Goal: Navigation & Orientation: Find specific page/section

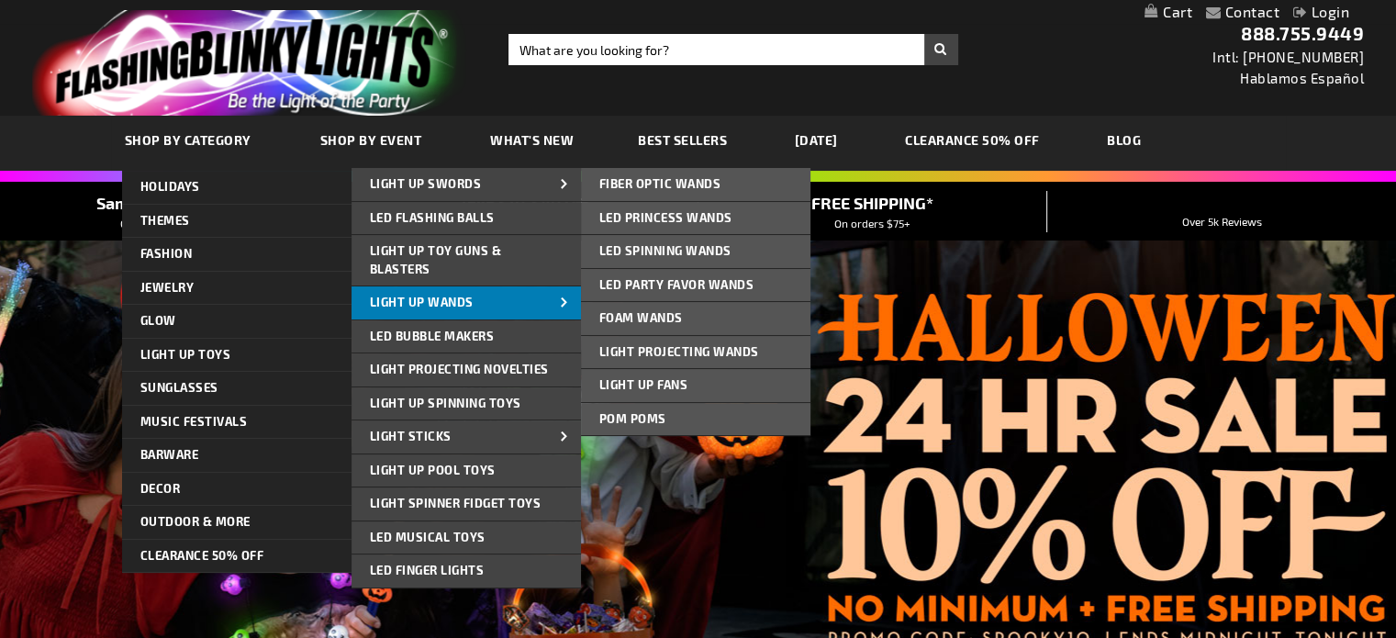
click at [514, 305] on link "Light Up Wands" at bounding box center [465, 302] width 229 height 33
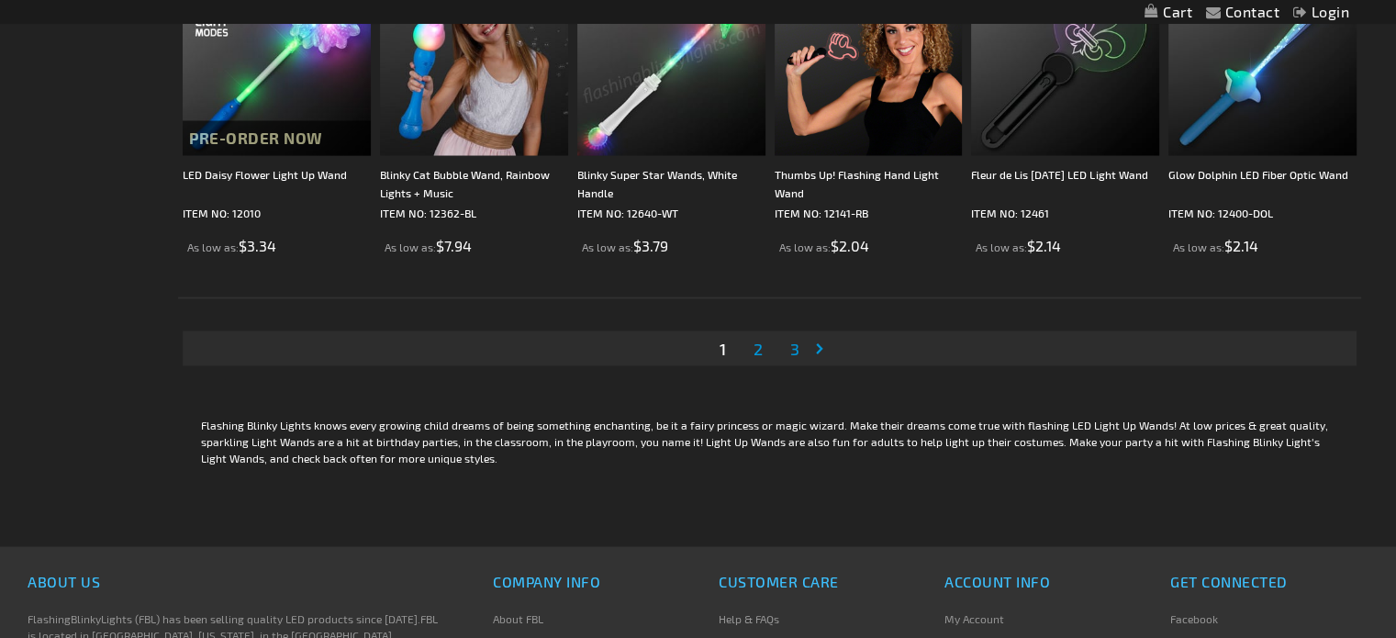
scroll to position [3487, 0]
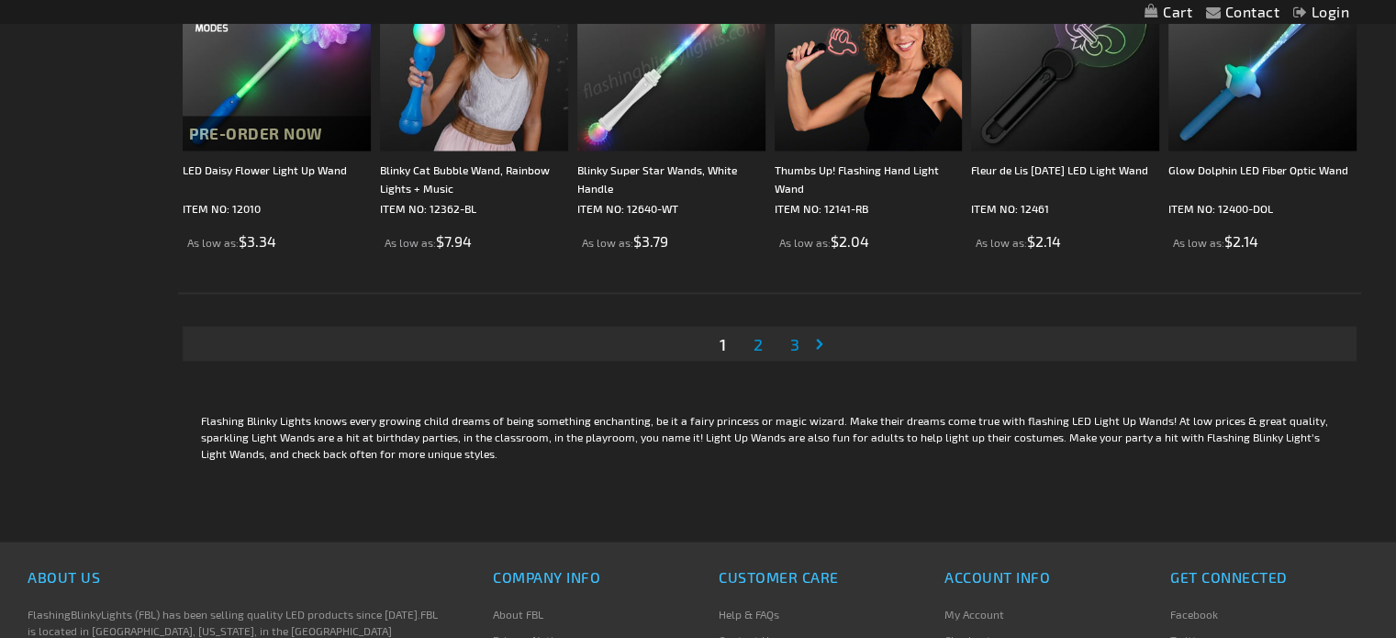
click at [759, 337] on span "2" at bounding box center [757, 343] width 9 height 20
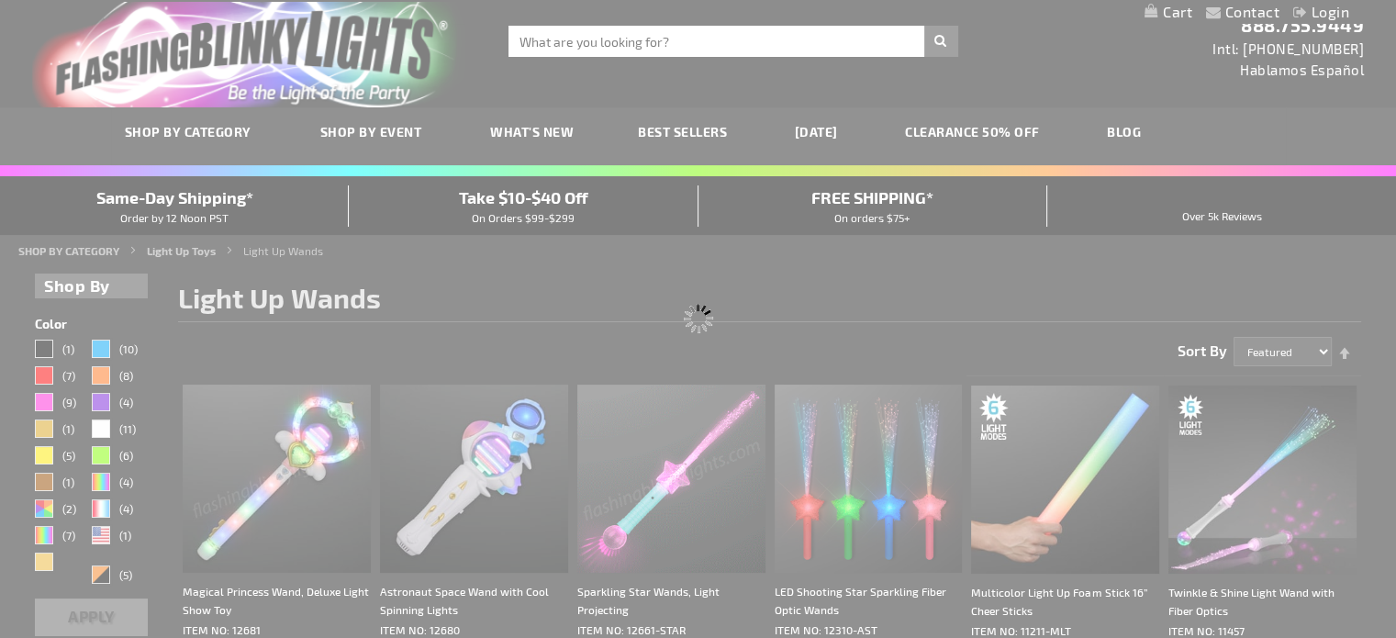
scroll to position [0, 0]
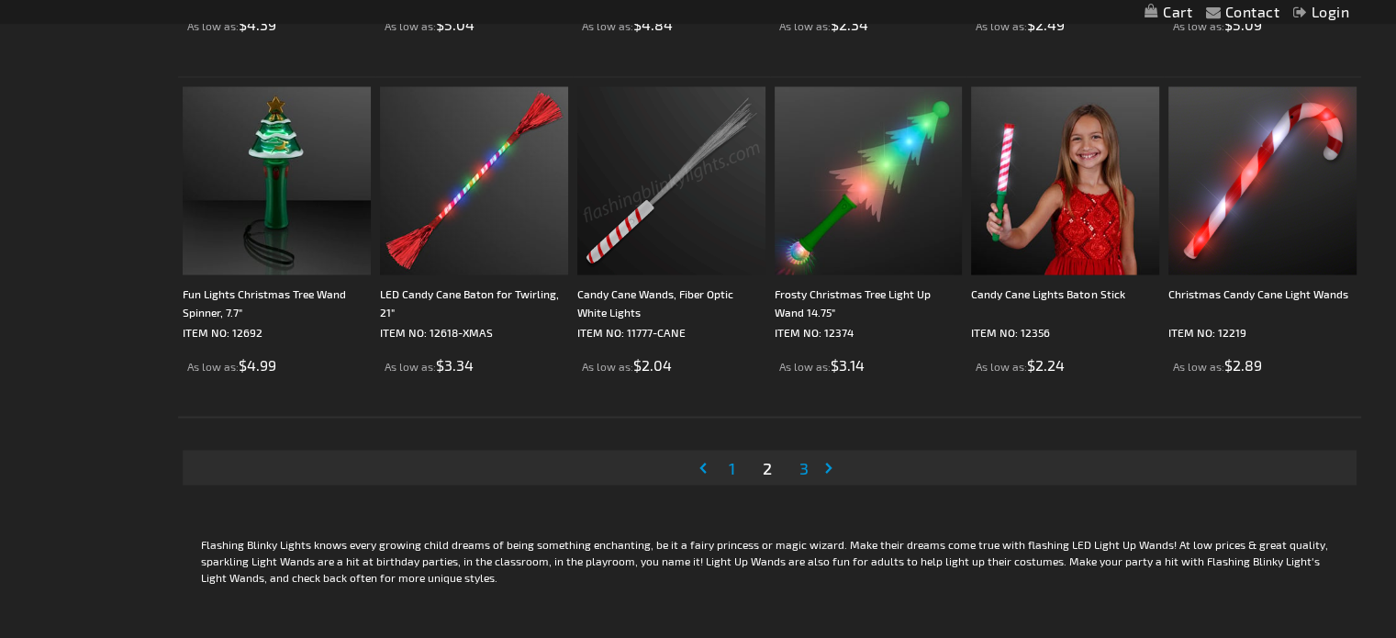
scroll to position [3395, 0]
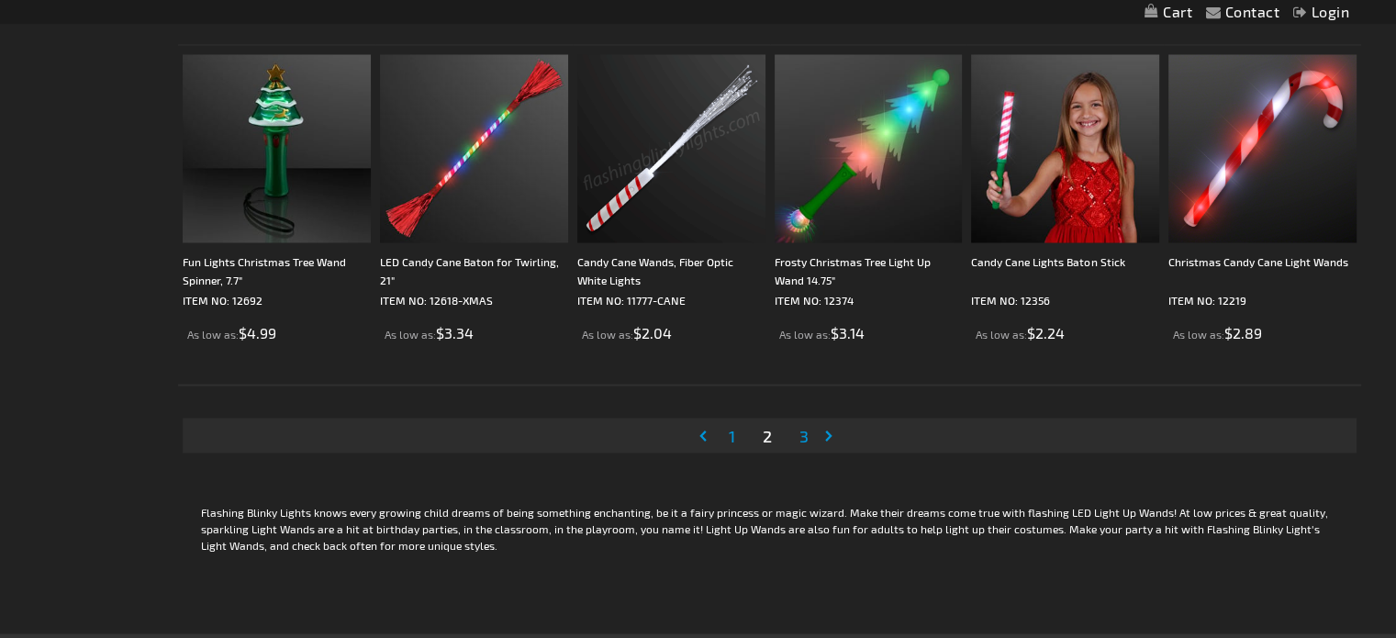
click at [805, 429] on span "3" at bounding box center [803, 435] width 9 height 20
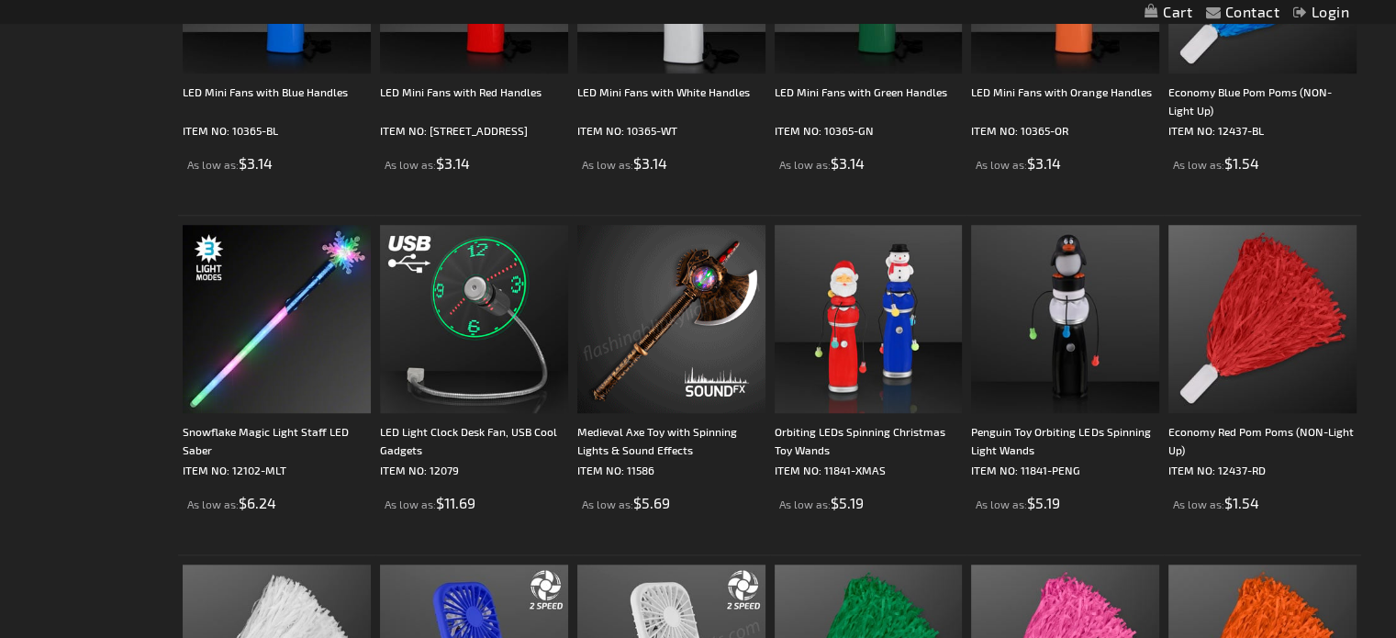
scroll to position [1285, 0]
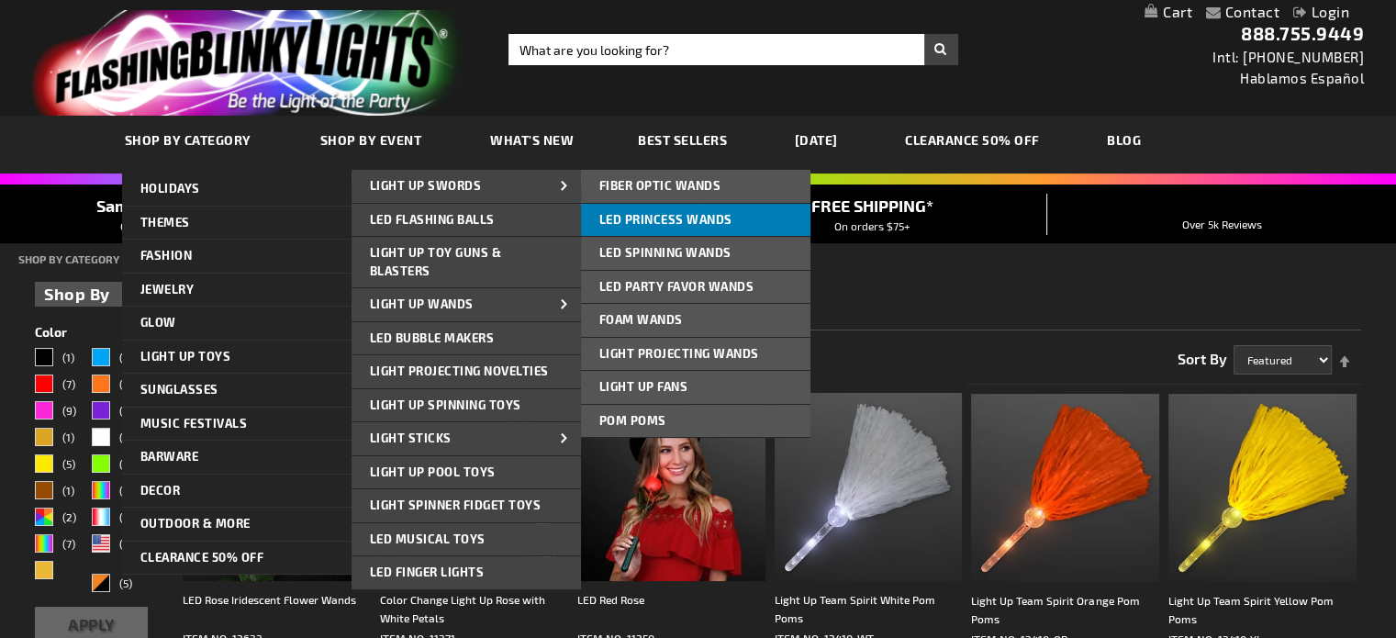
click at [705, 216] on span "LED Princess Wands" at bounding box center [665, 219] width 133 height 15
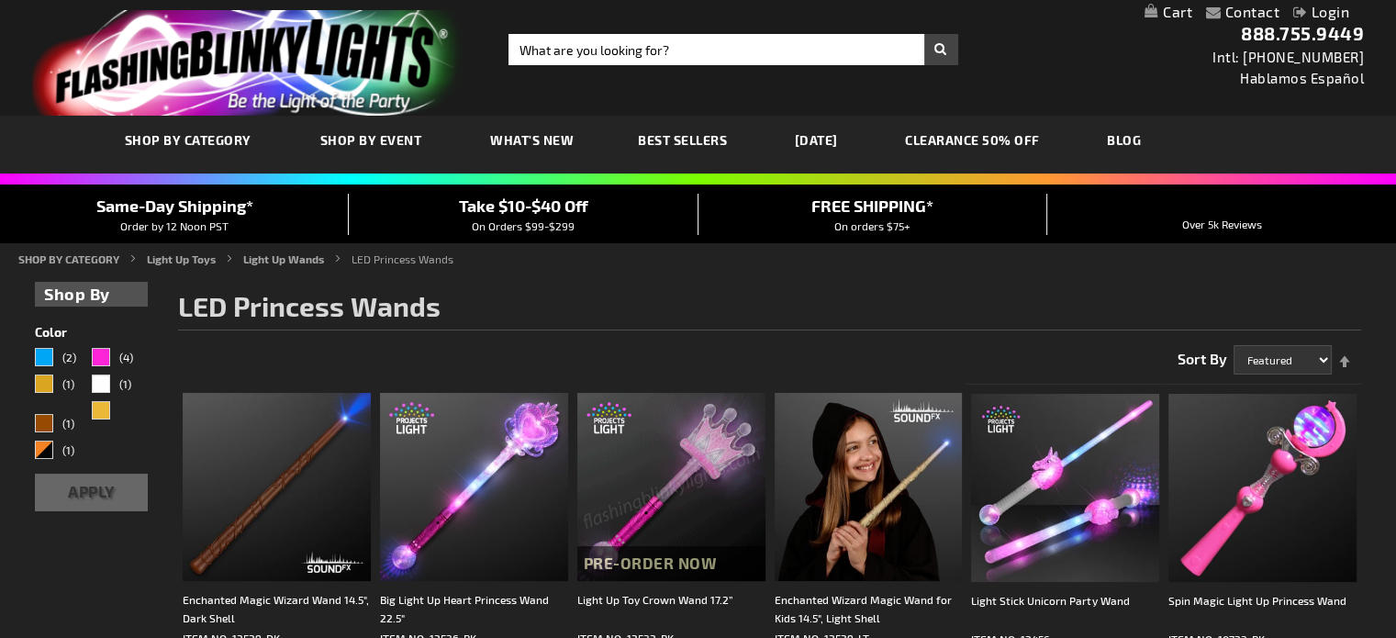
click at [529, 132] on span "What's New" at bounding box center [532, 140] width 84 height 16
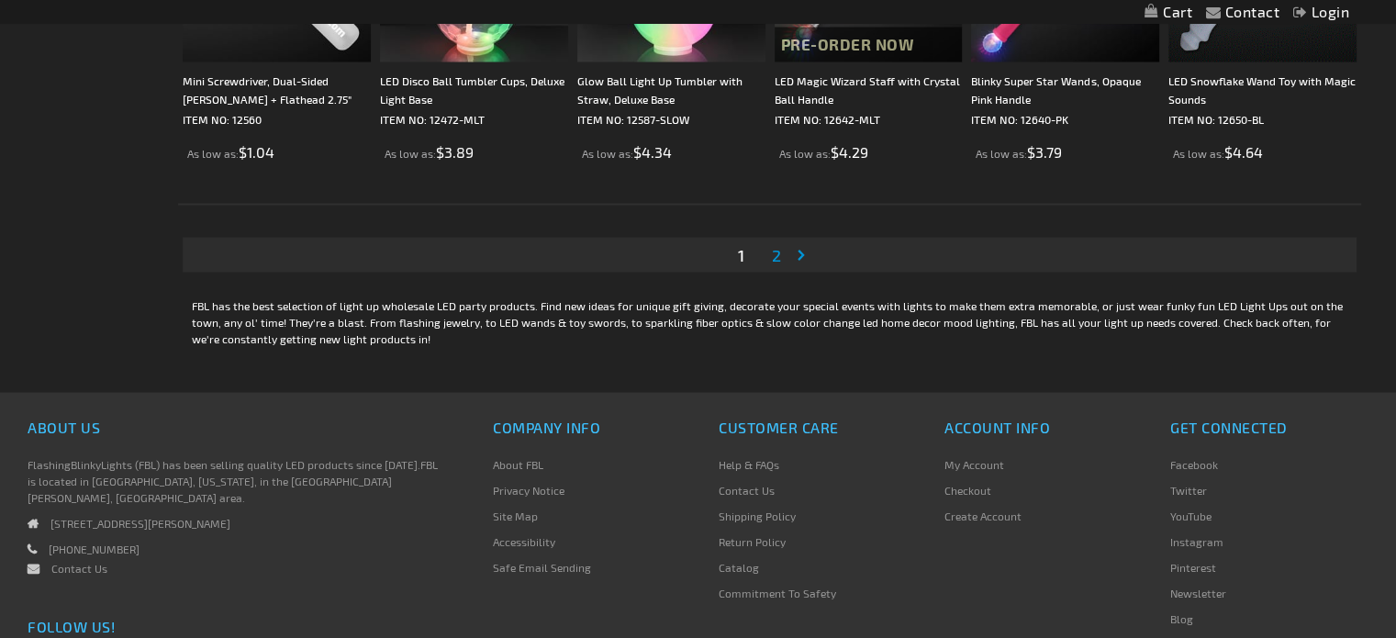
scroll to position [3579, 0]
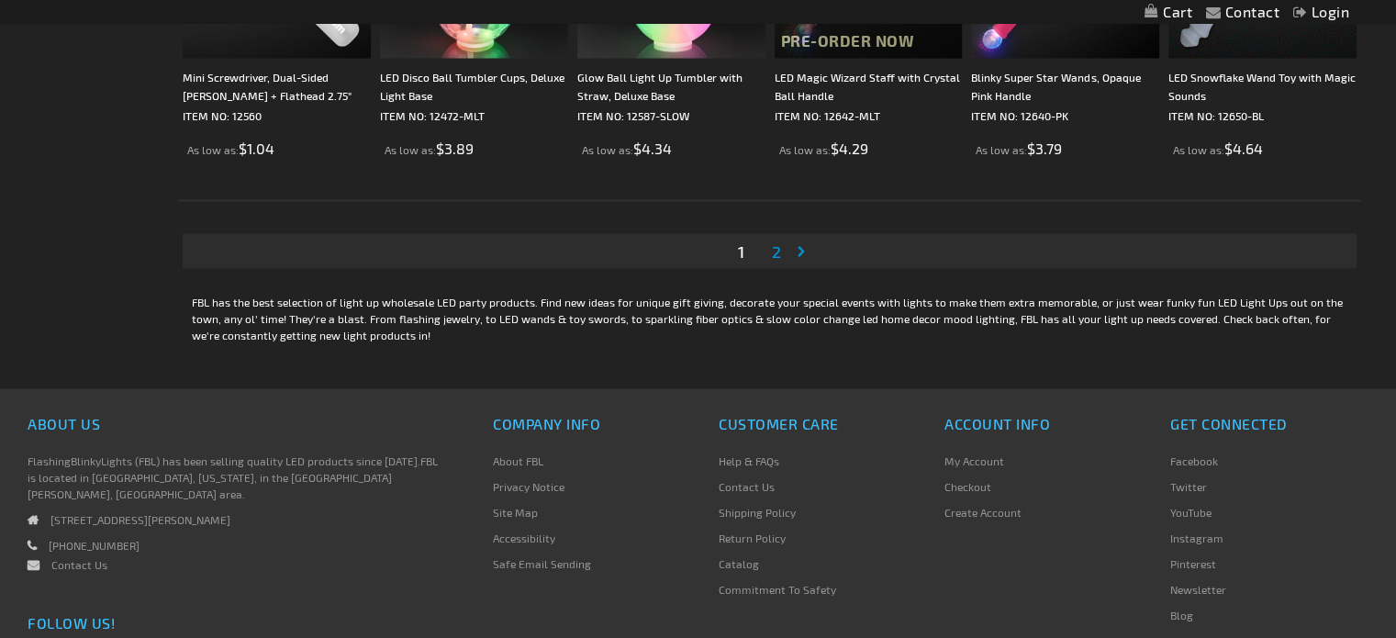
click at [775, 245] on span "2" at bounding box center [776, 251] width 9 height 20
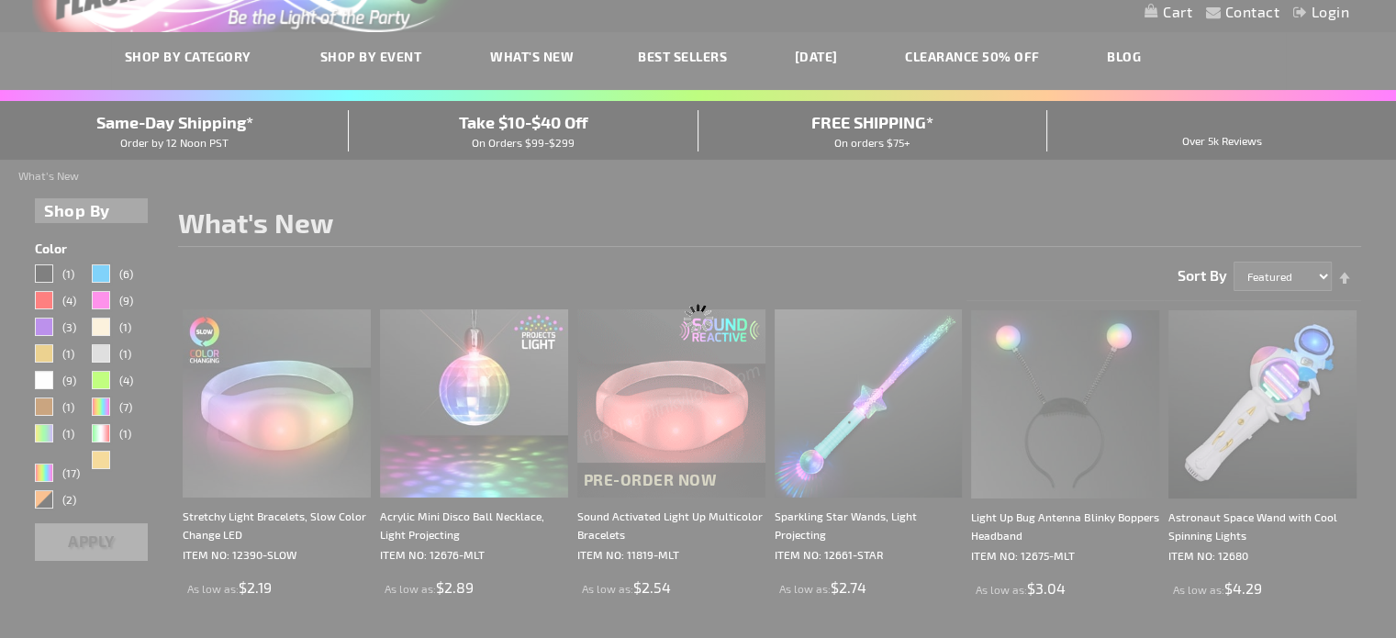
scroll to position [26, 0]
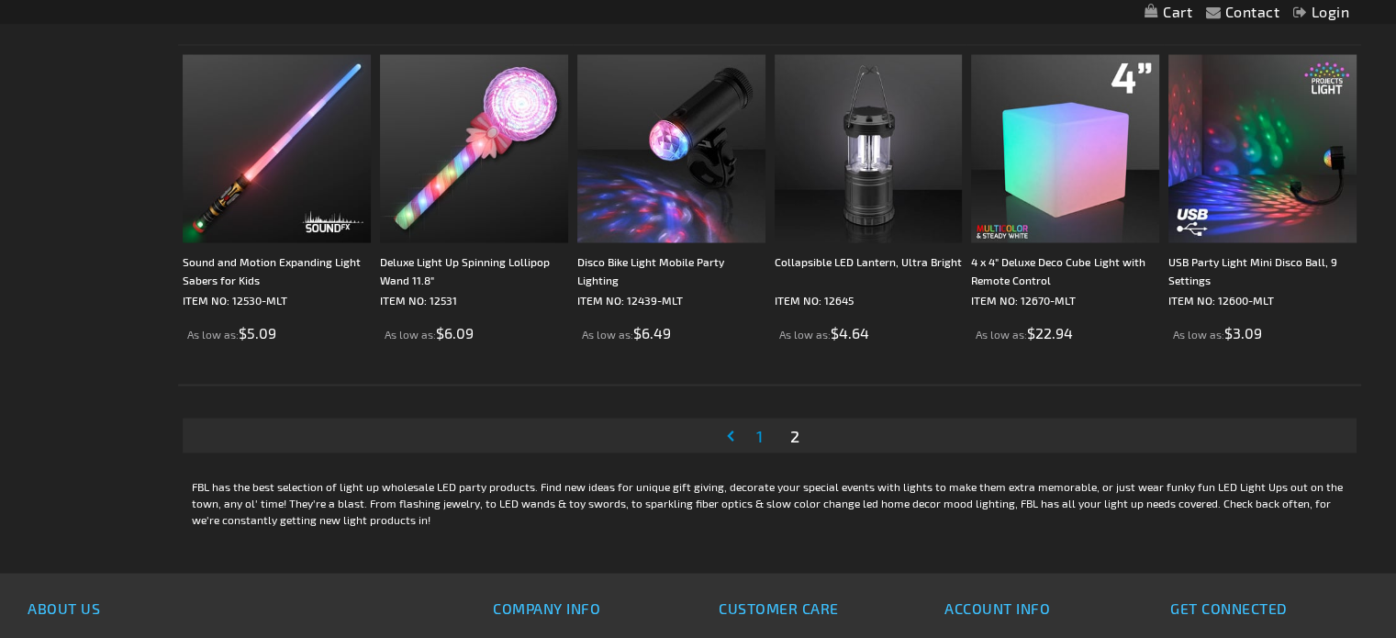
scroll to position [3671, 0]
